Goal: Find specific page/section: Find specific page/section

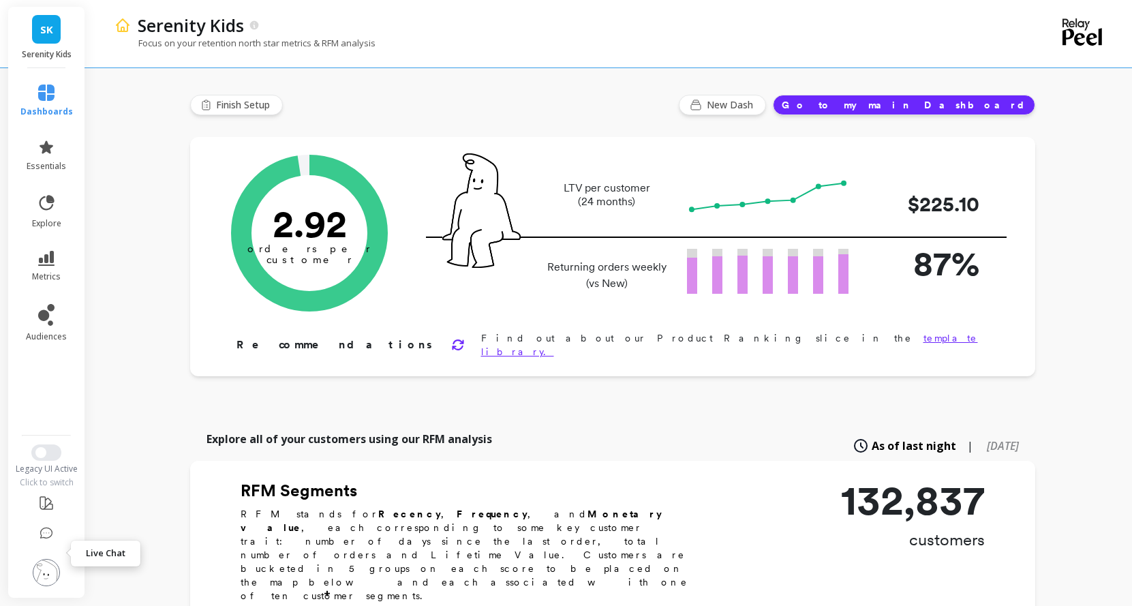
click at [53, 540] on icon at bounding box center [47, 534] width 14 height 14
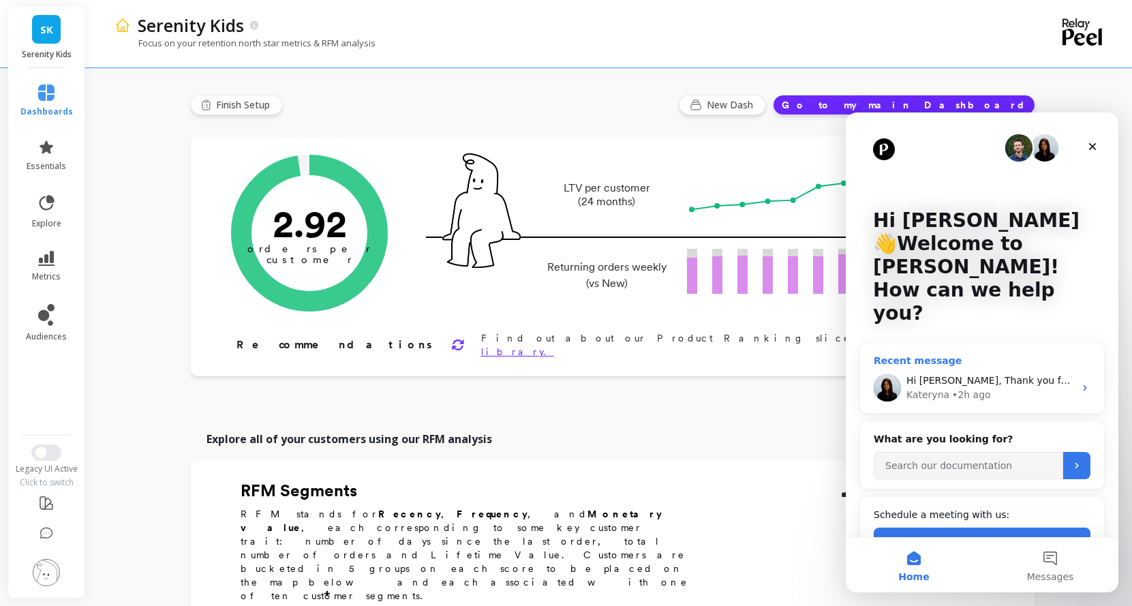
click at [958, 388] on div "• 2h ago" at bounding box center [971, 395] width 39 height 14
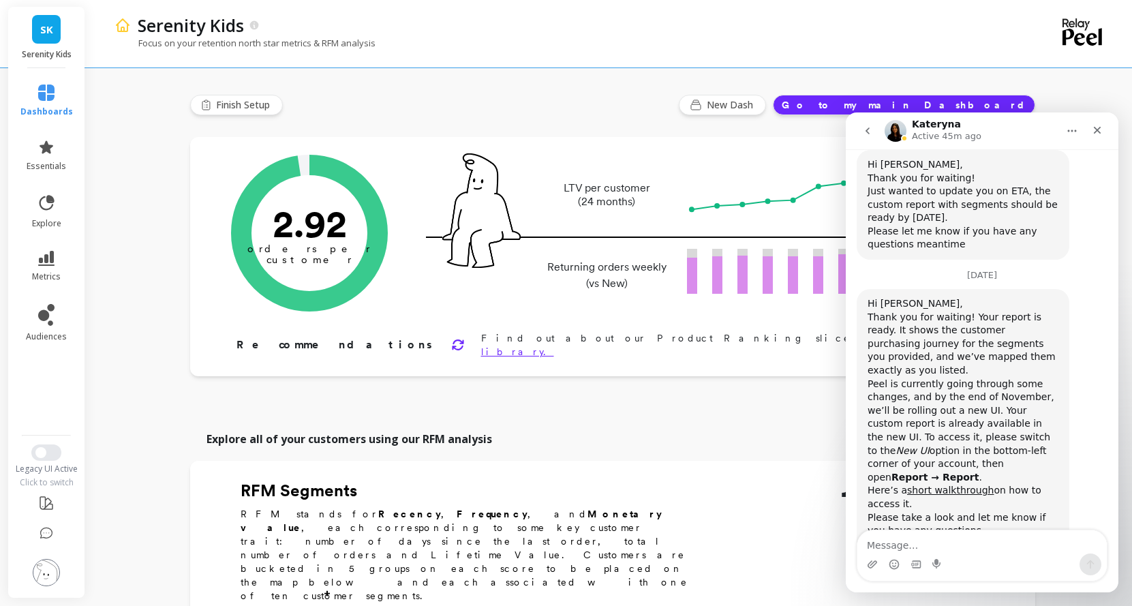
scroll to position [1829, 0]
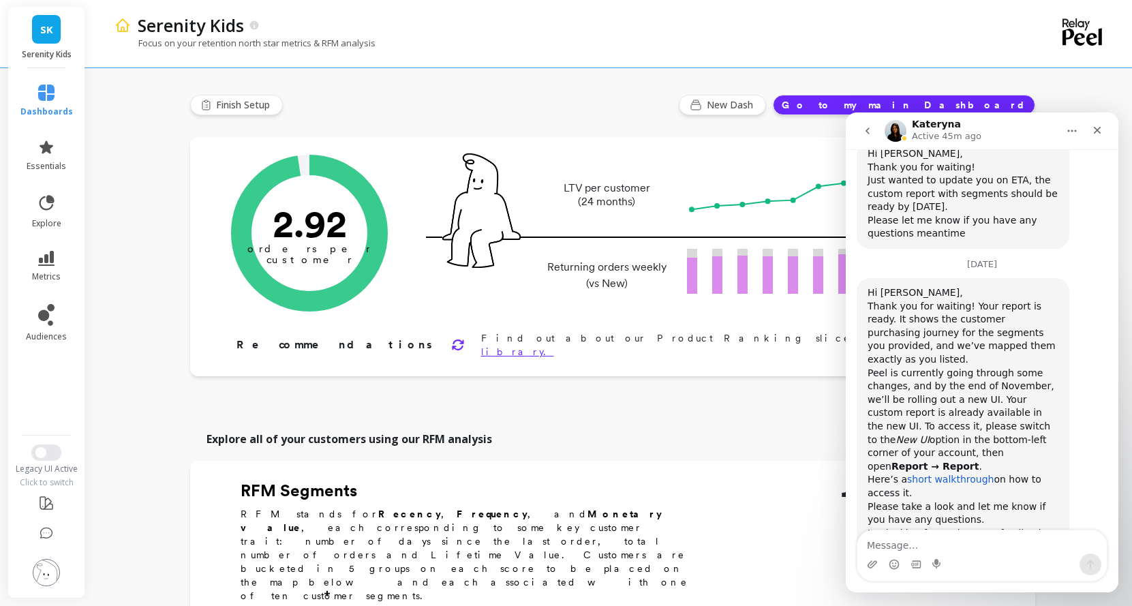
click at [926, 474] on link "short walkthrough" at bounding box center [950, 479] width 87 height 11
click at [46, 451] on span "Switch to New UI" at bounding box center [40, 452] width 11 height 11
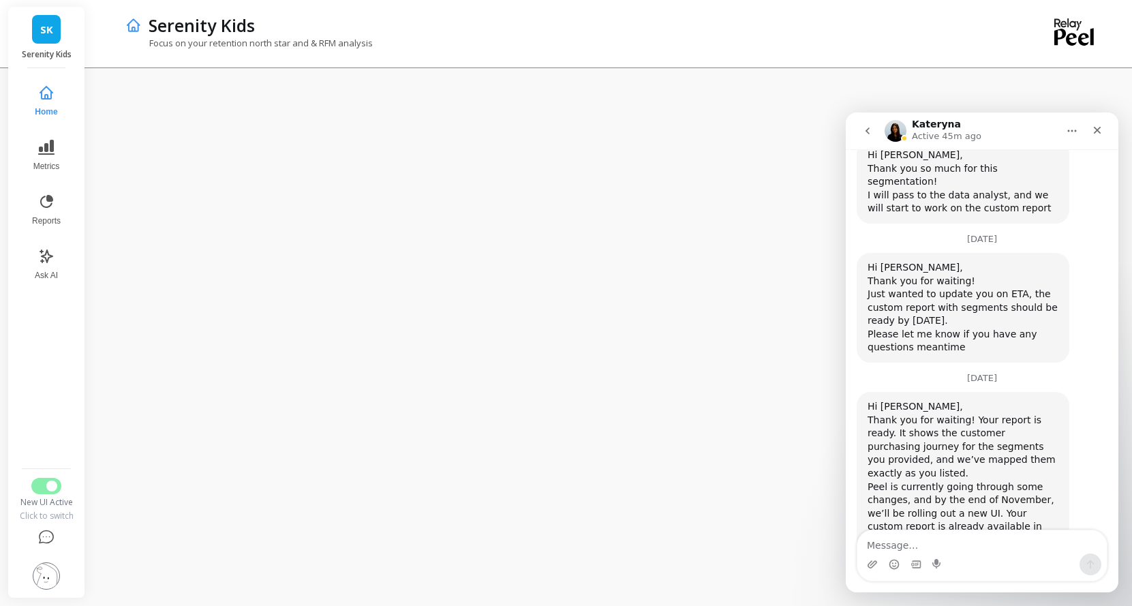
scroll to position [1829, 0]
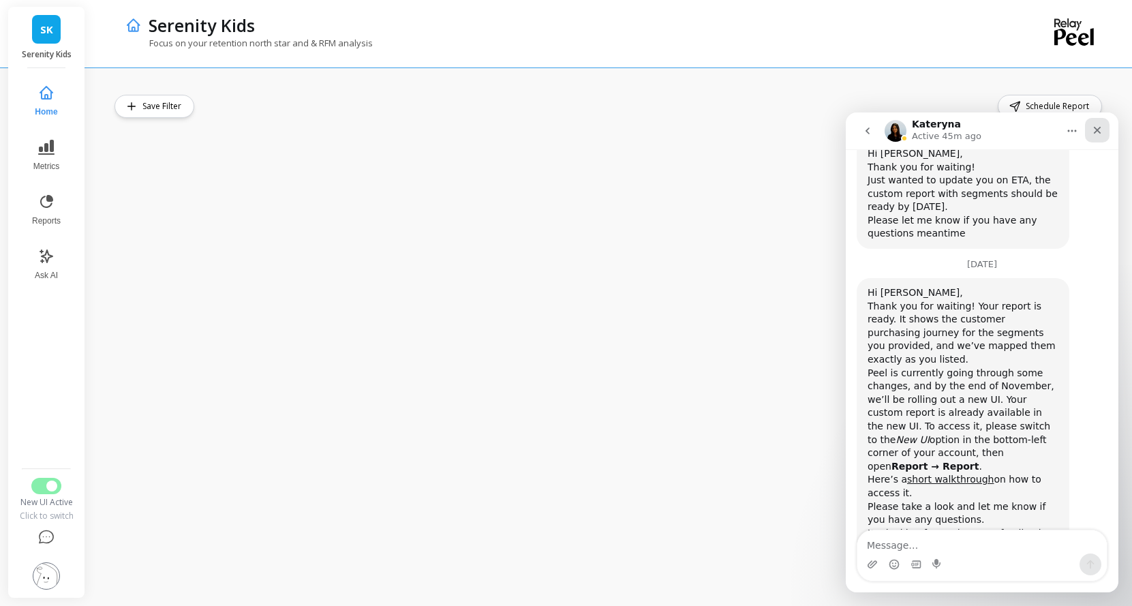
click at [1098, 133] on icon "Close" at bounding box center [1096, 130] width 11 height 11
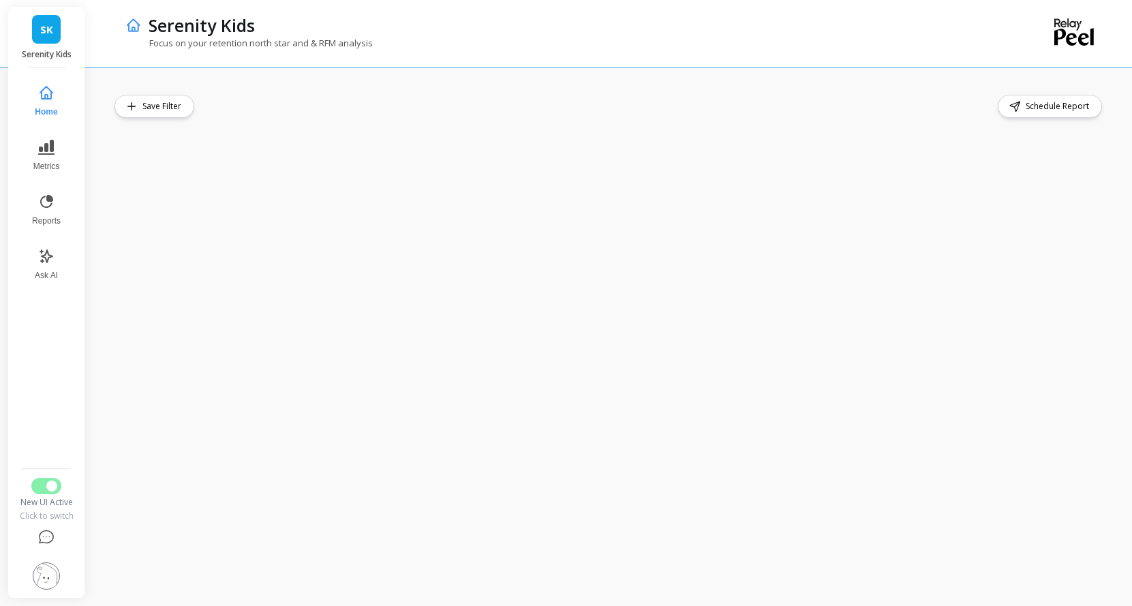
scroll to position [0, 0]
click at [234, 23] on p "Serenity Kids" at bounding box center [202, 25] width 106 height 23
click at [142, 27] on icon at bounding box center [133, 25] width 16 height 16
click at [69, 234] on button "Reports" at bounding box center [46, 209] width 45 height 49
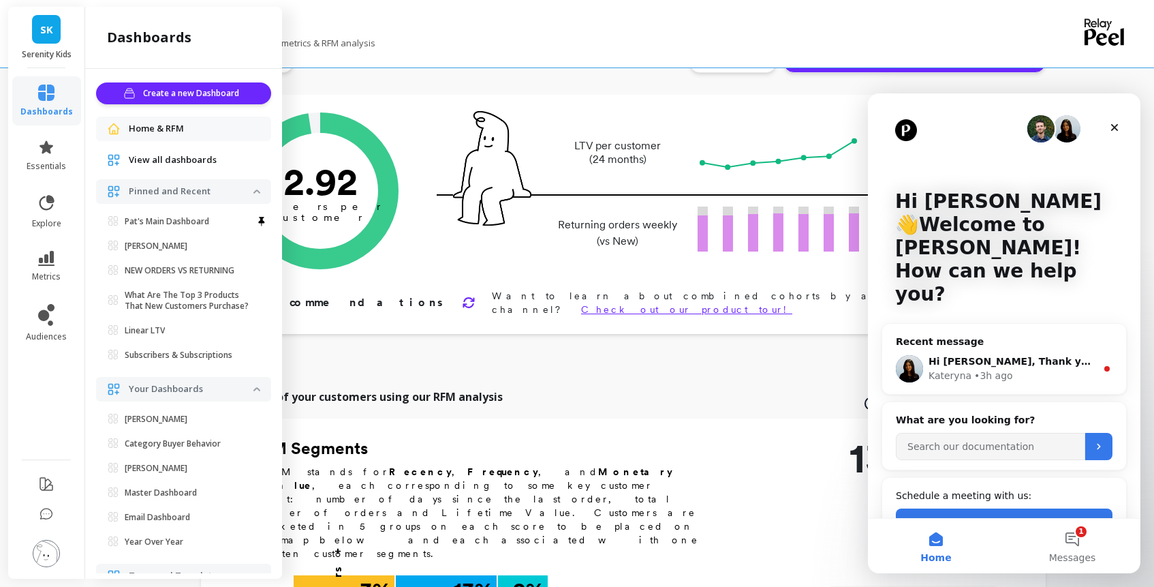
scroll to position [448, 0]
